Goal: Communication & Community: Answer question/provide support

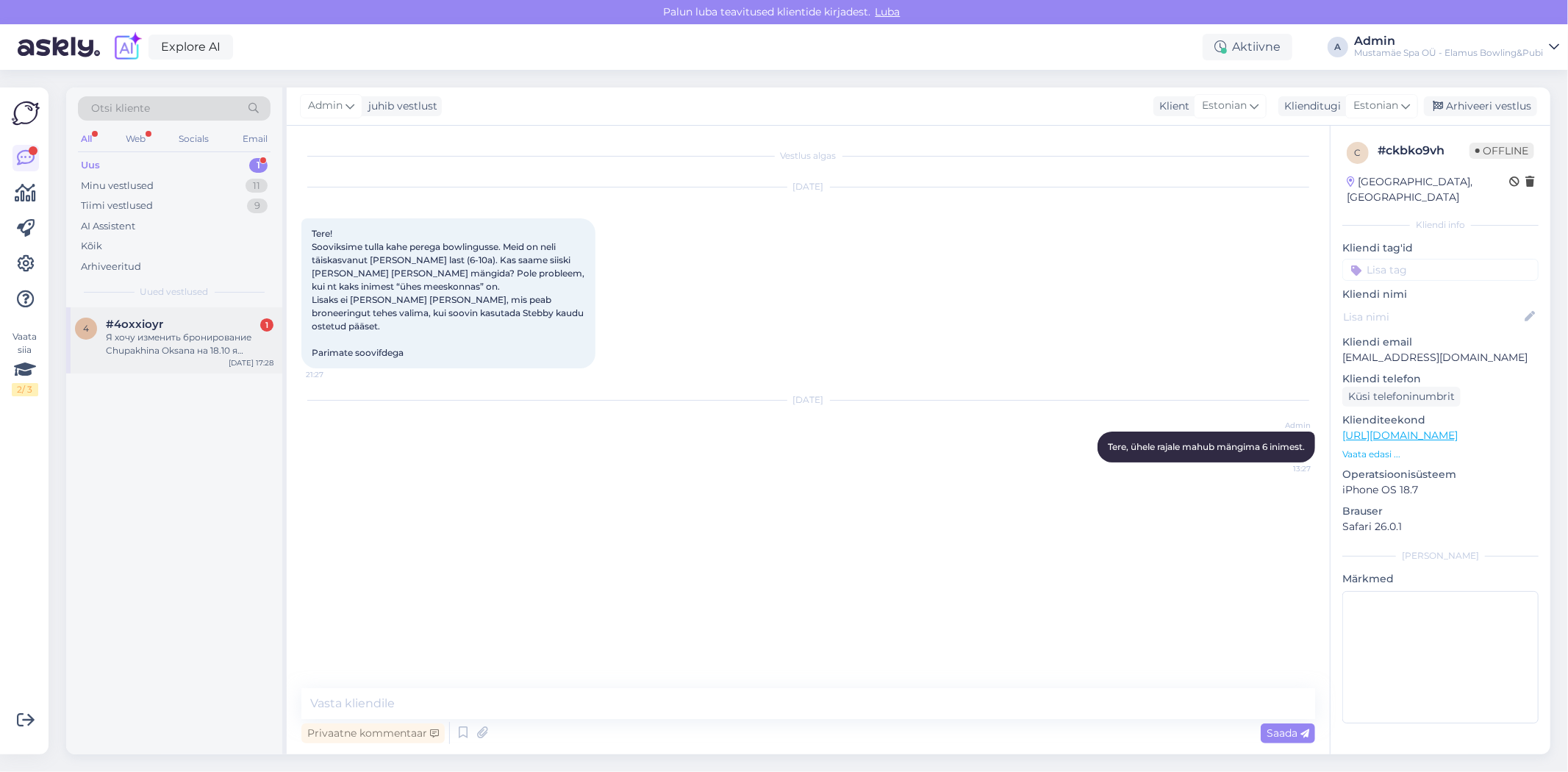
click at [223, 353] on div "Я хочу изменить бронирование Chupakhina Oksana на 18.10 я брлнировала на 7 чело…" at bounding box center [189, 344] width 167 height 26
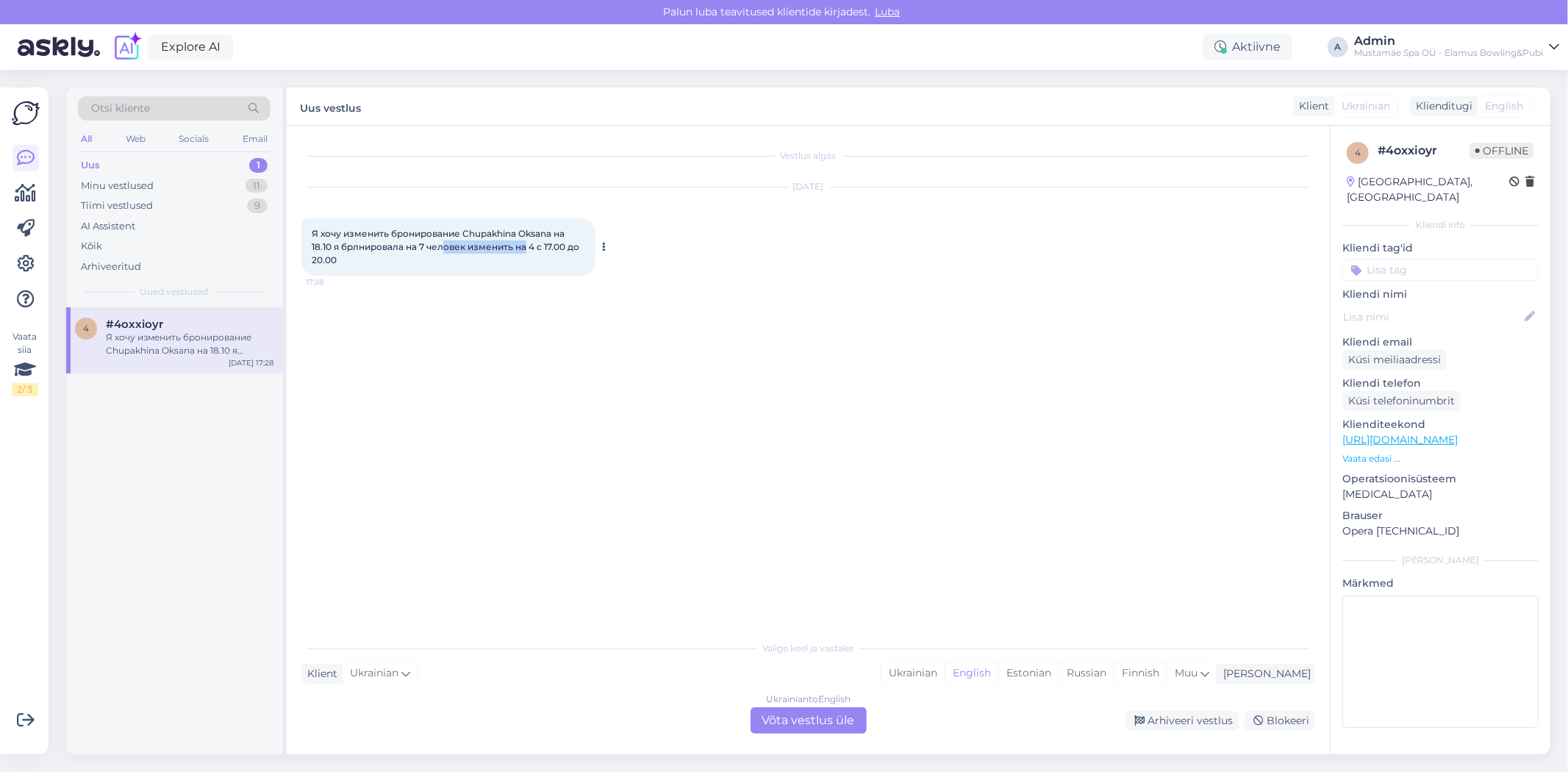
drag, startPoint x: 446, startPoint y: 248, endPoint x: 528, endPoint y: 251, distance: 82.1
click at [528, 251] on span "Я хочу изменить бронирование Chupakhina Oksana на 18.10 я брлнировала на 7 чело…" at bounding box center [447, 246] width 270 height 37
click at [520, 238] on span "Я хочу изменить бронирование Chupakhina Oksana на 18.10 я брлнировала на 7 чело…" at bounding box center [447, 246] width 270 height 37
drag, startPoint x: 517, startPoint y: 231, endPoint x: 528, endPoint y: 225, distance: 12.5
click at [528, 225] on div "Я хочу изменить бронирование Chupakhina Oksana на 18.10 я брлнировала на 7 чело…" at bounding box center [448, 247] width 294 height 58
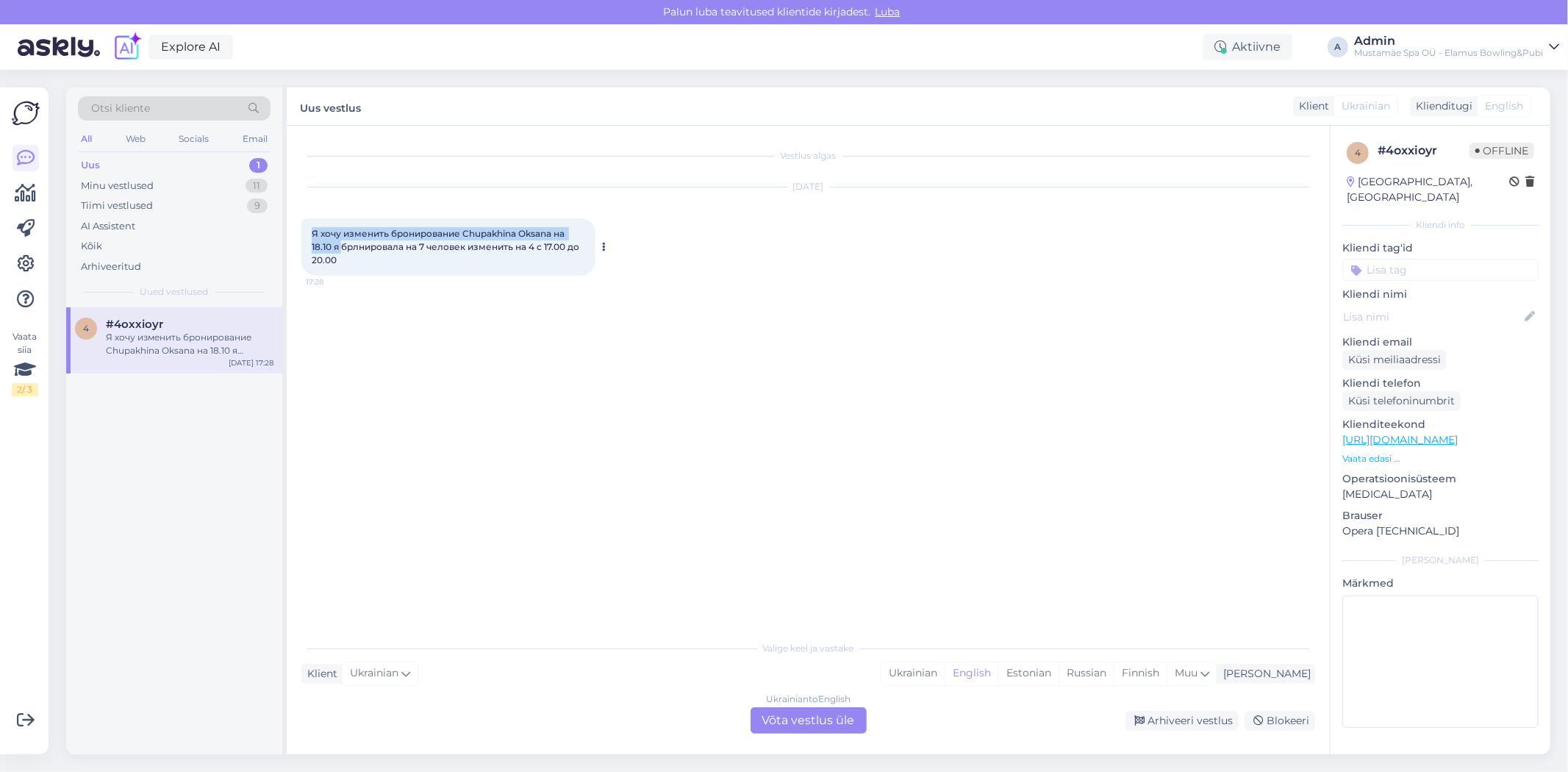
drag, startPoint x: 310, startPoint y: 238, endPoint x: 343, endPoint y: 240, distance: 33.1
click at [343, 240] on div "Я хочу изменить бронирование Chupakhina Oksana на 18.10 я брлнировала на 7 чело…" at bounding box center [448, 247] width 294 height 58
click at [343, 240] on span "Я хочу изменить бронирование Chupakhina Oksana на 18.10 я брлнировала на 7 чело…" at bounding box center [447, 246] width 270 height 37
drag, startPoint x: 335, startPoint y: 246, endPoint x: 311, endPoint y: 249, distance: 24.2
click at [312, 249] on span "Я хочу изменить бронирование Chupakhina Oksana на 18.10 я брлнировала на 7 чело…" at bounding box center [447, 246] width 270 height 37
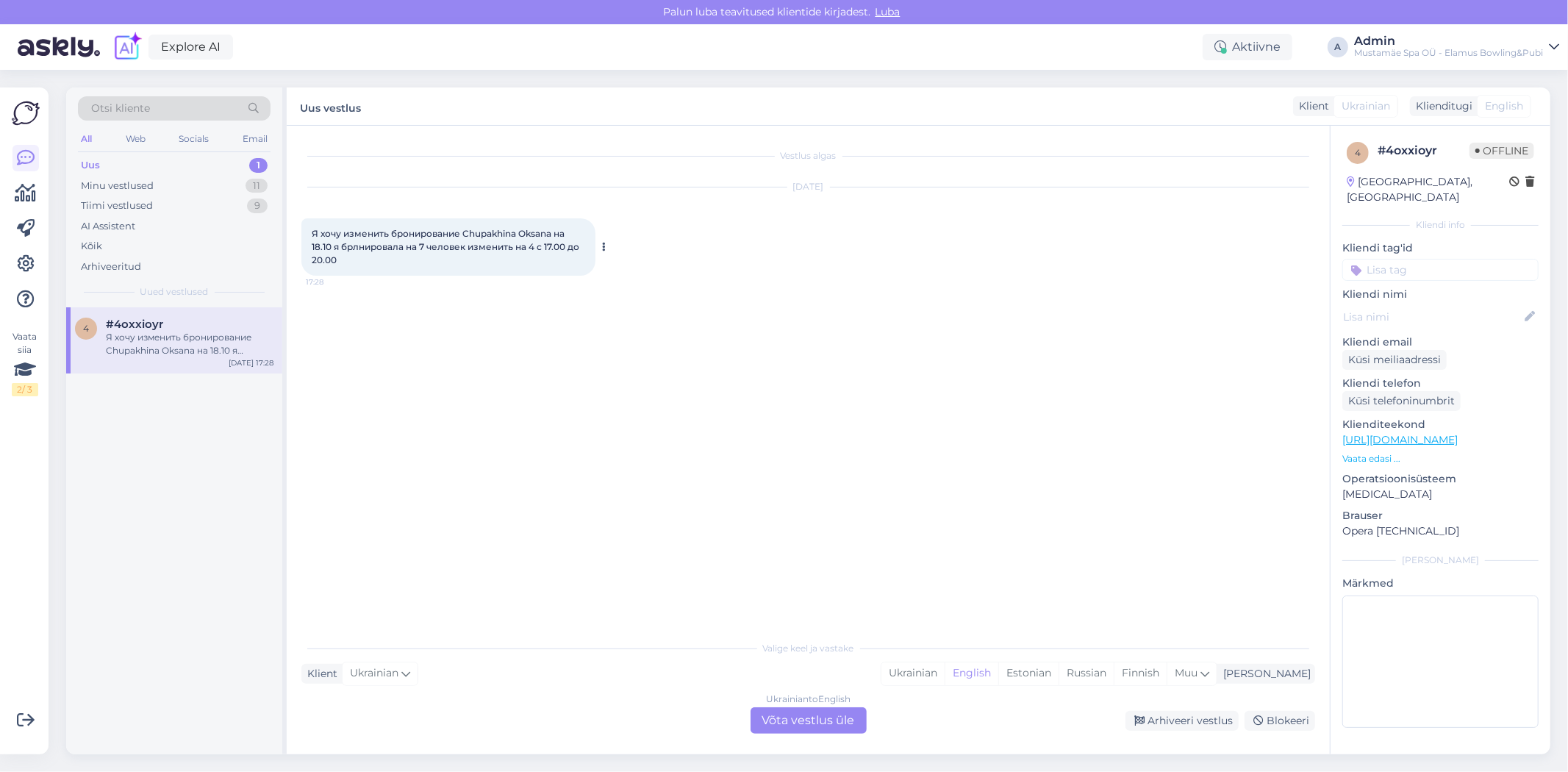
click at [408, 266] on div "Я хочу изменить бронирование Chupakhina Oksana на 18.10 я брлнировала на 7 чело…" at bounding box center [448, 247] width 294 height 58
click at [599, 248] on div at bounding box center [602, 247] width 14 height 58
click at [600, 251] on button at bounding box center [604, 247] width 8 height 14
click at [605, 274] on link "Show English translation" at bounding box center [672, 270] width 145 height 20
drag, startPoint x: 502, startPoint y: 690, endPoint x: 502, endPoint y: 668, distance: 22.0
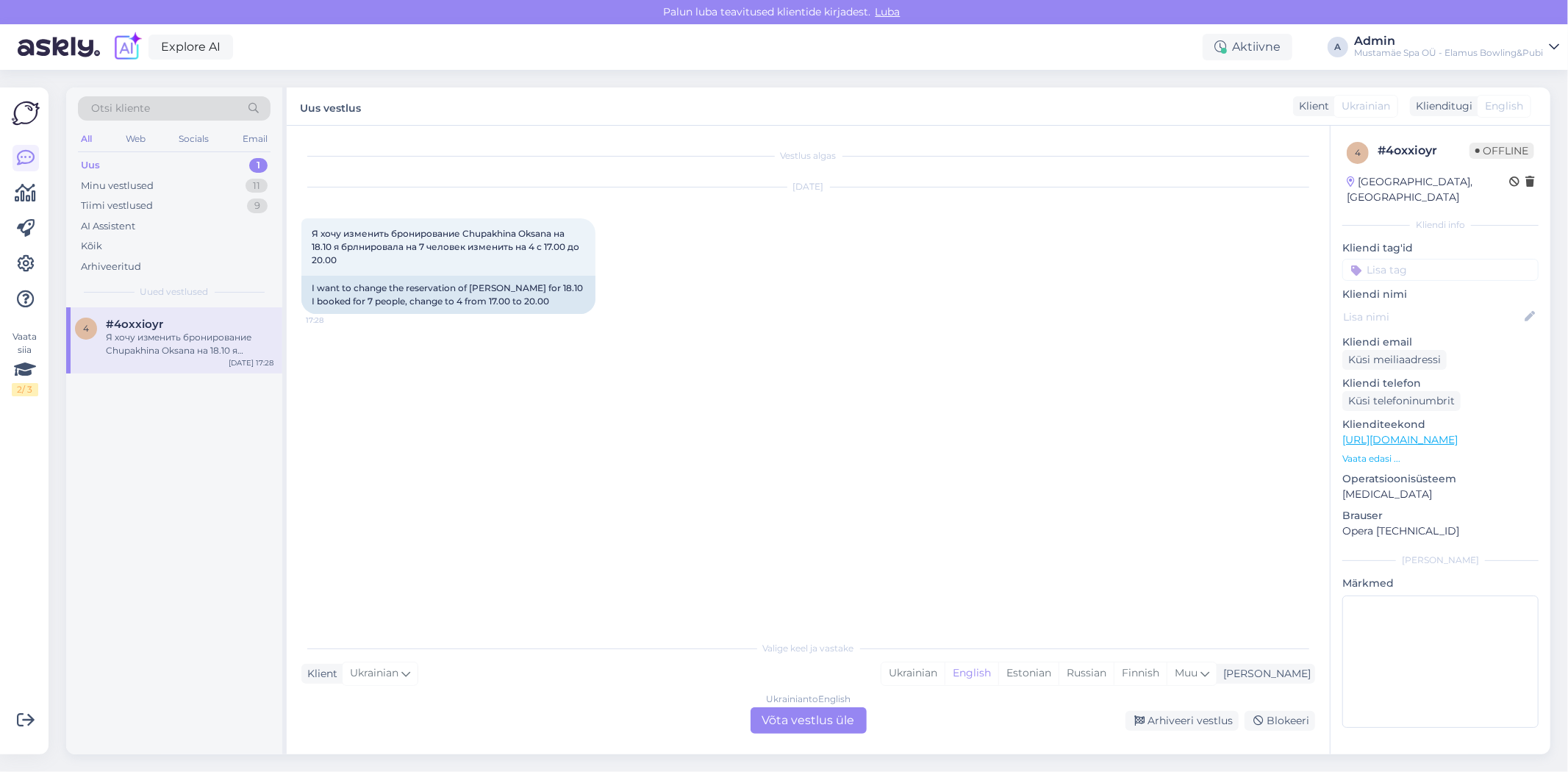
drag, startPoint x: 502, startPoint y: 668, endPoint x: 422, endPoint y: 386, distance: 293.1
click at [422, 386] on div "Vestlus algas [DATE] Я хочу изменить бронирование Chupakhina Oksana на 18.10 я …" at bounding box center [814, 380] width 1026 height 479
drag, startPoint x: 333, startPoint y: 299, endPoint x: 440, endPoint y: 307, distance: 107.3
click at [440, 307] on div "I want to change the reservation of [PERSON_NAME] for 18.10 I booked for 7 peop…" at bounding box center [448, 295] width 294 height 38
click at [452, 304] on div "I want to change the reservation of [PERSON_NAME] for 18.10 I booked for 7 peop…" at bounding box center [448, 295] width 294 height 38
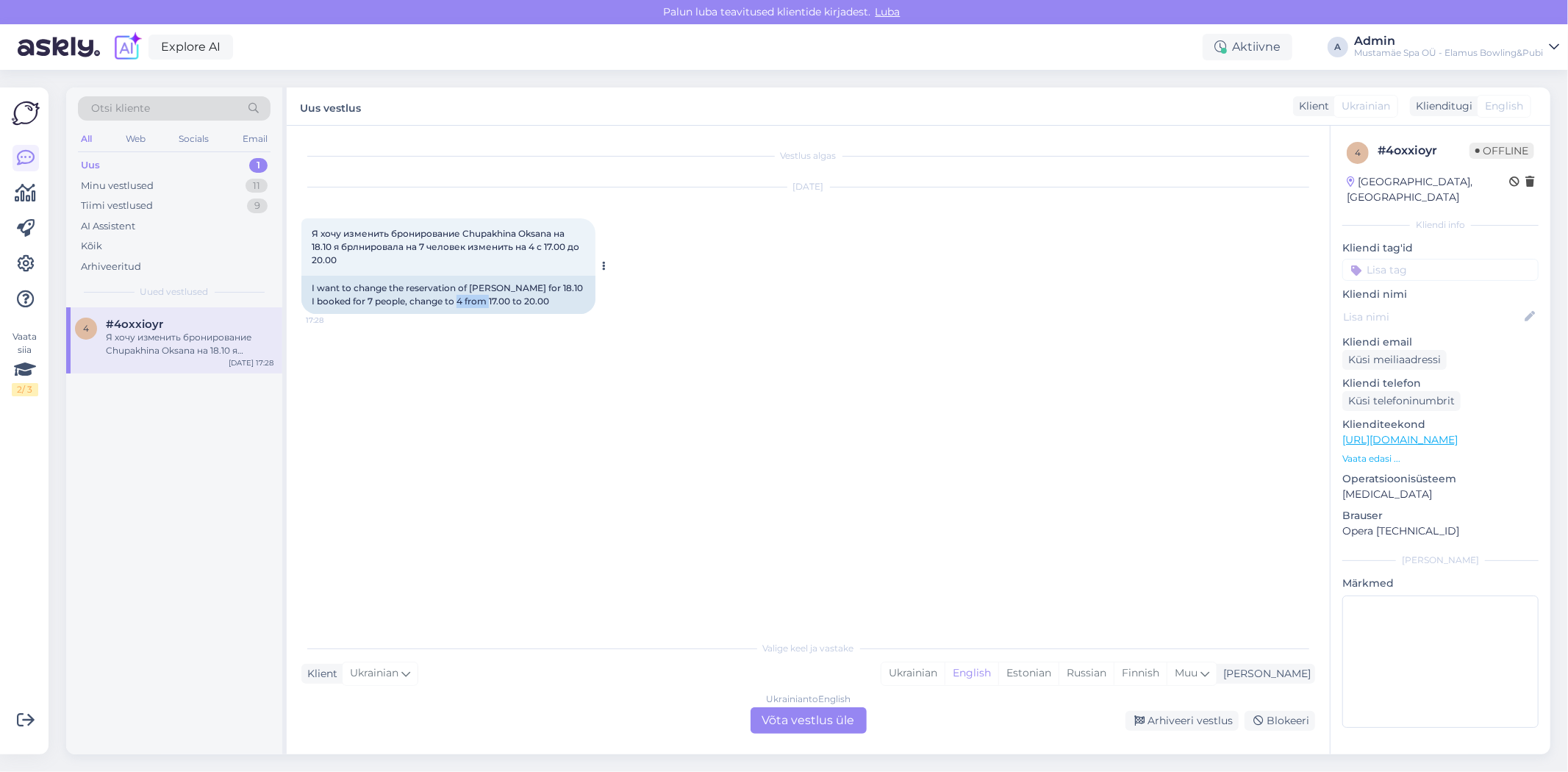
drag, startPoint x: 483, startPoint y: 305, endPoint x: 492, endPoint y: 304, distance: 9.1
click at [492, 304] on div "I want to change the reservation of [PERSON_NAME] for 18.10 I booked for 7 peop…" at bounding box center [448, 295] width 294 height 38
